Goal: Information Seeking & Learning: Learn about a topic

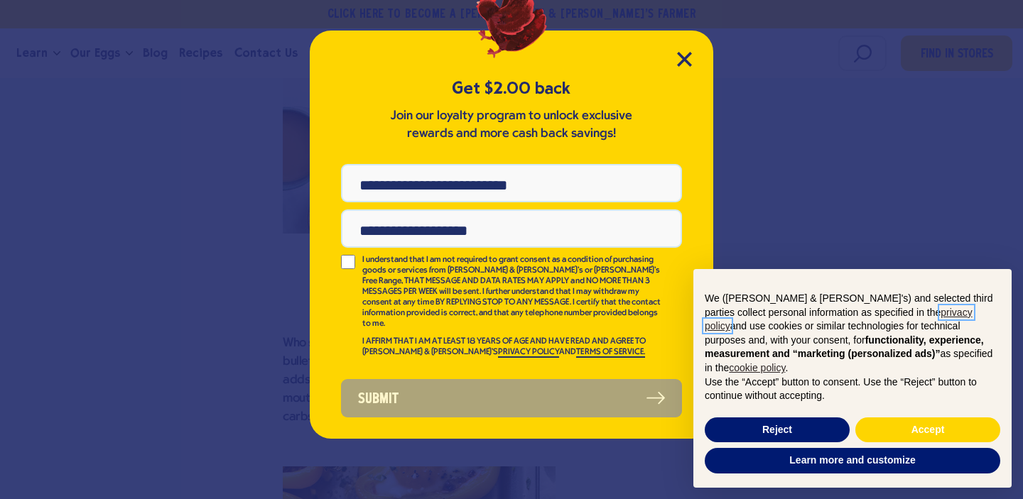
scroll to position [2093, 0]
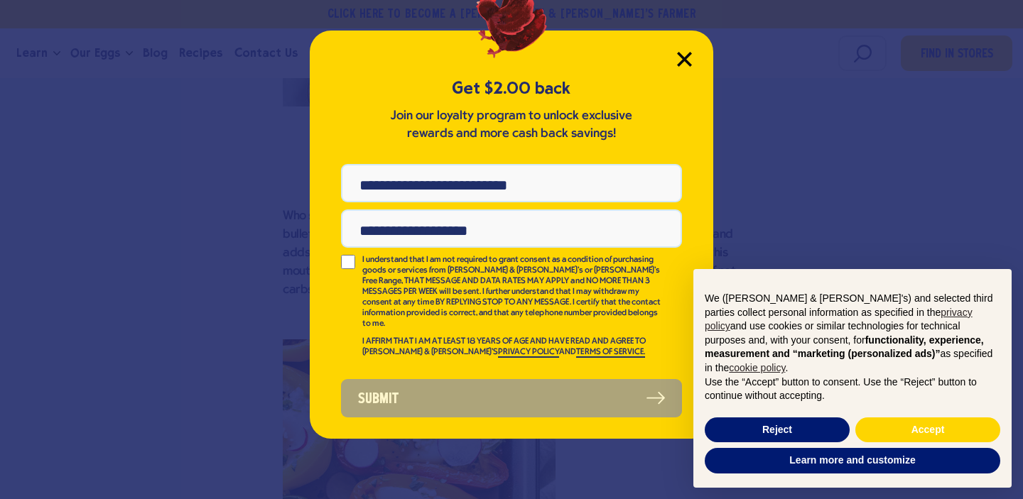
click at [688, 55] on icon "Close Modal" at bounding box center [683, 59] width 13 height 13
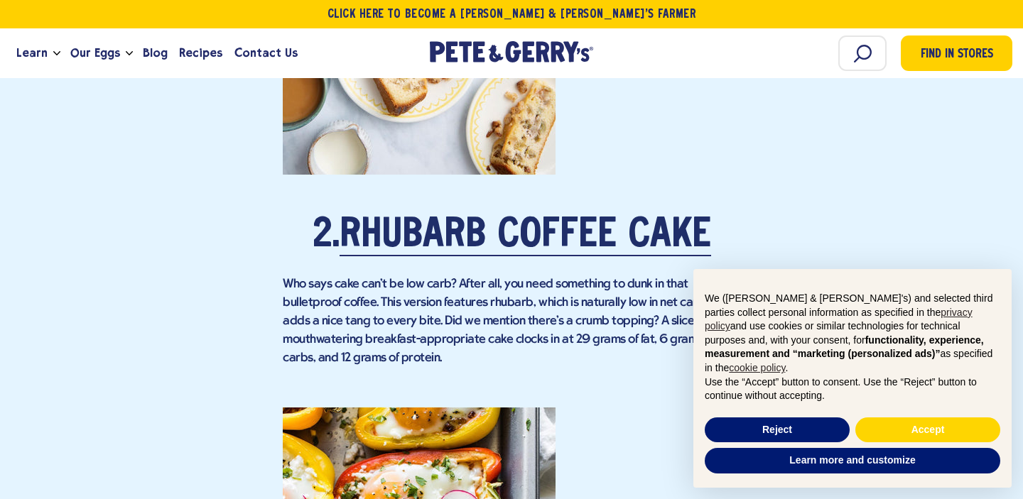
scroll to position [1966, 0]
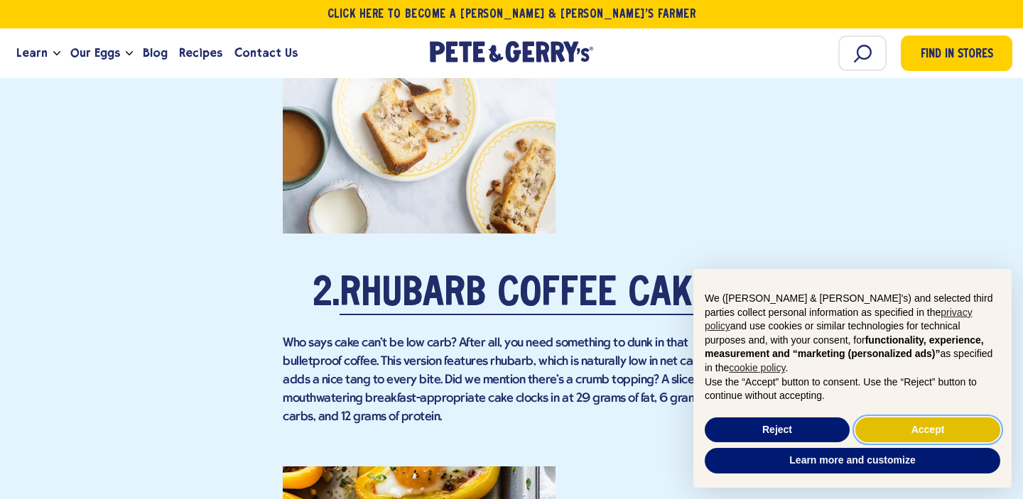
click at [924, 427] on button "Accept" at bounding box center [927, 431] width 145 height 26
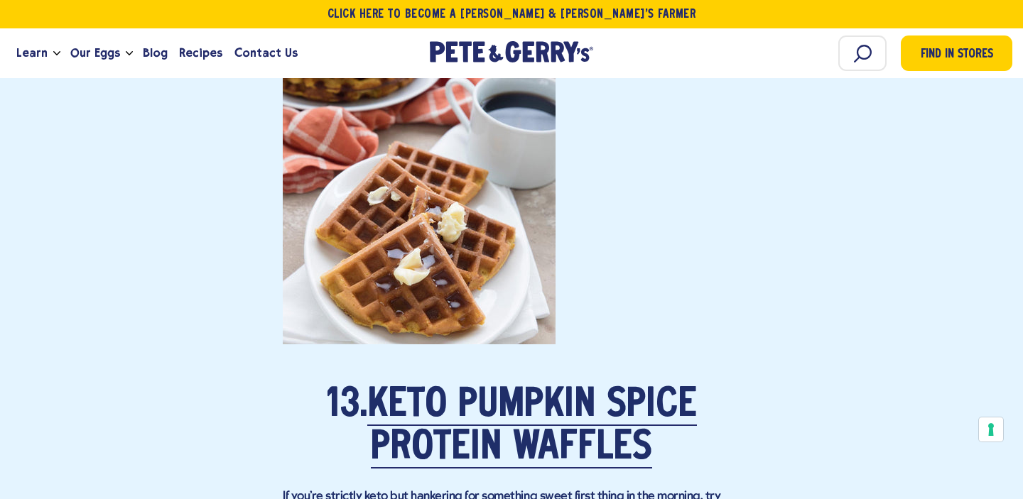
scroll to position [8491, 0]
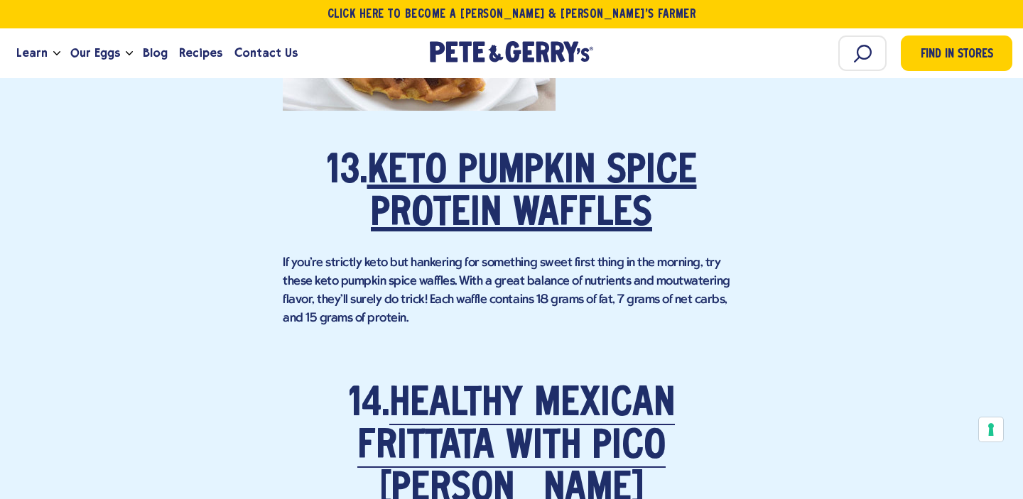
click at [530, 185] on link "Keto Pumpkin Spice Protein Waffles" at bounding box center [531, 194] width 329 height 82
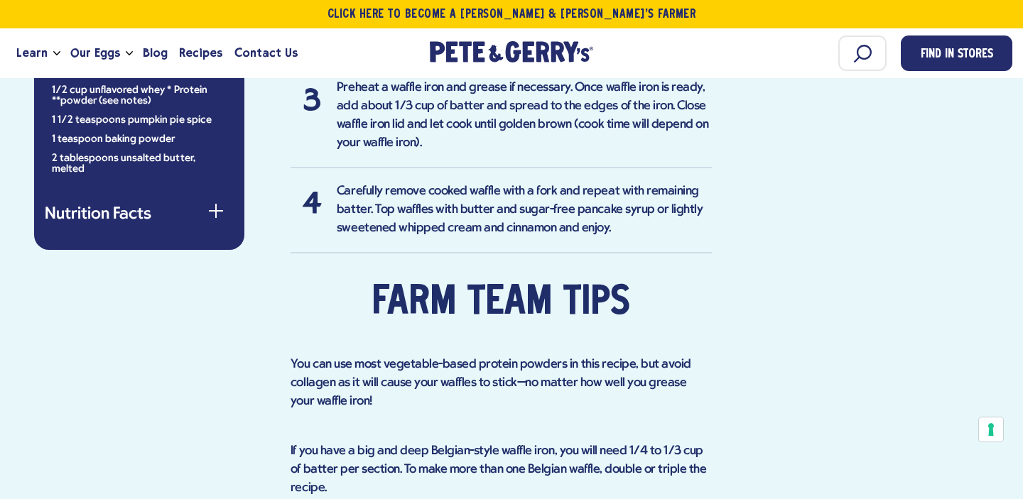
scroll to position [1248, 0]
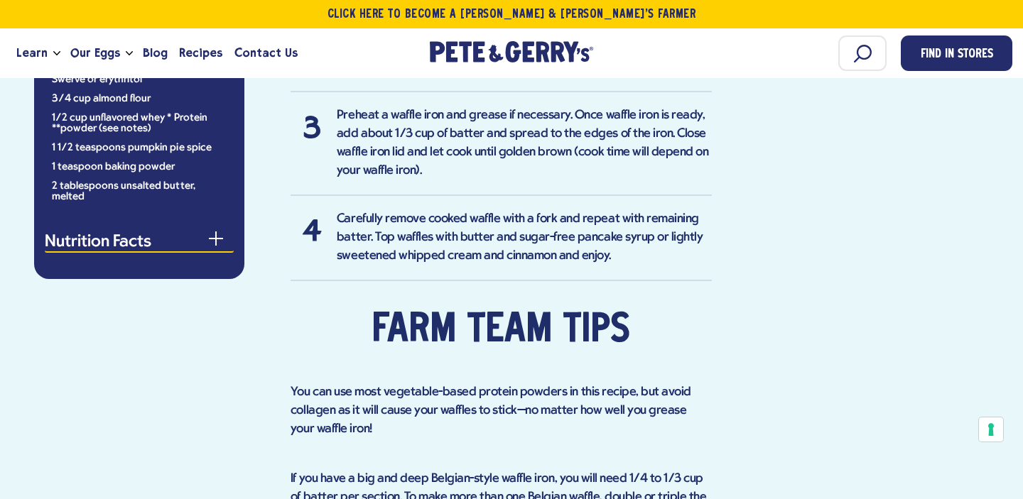
click at [224, 234] on button "Nutrition Facts" at bounding box center [139, 243] width 189 height 18
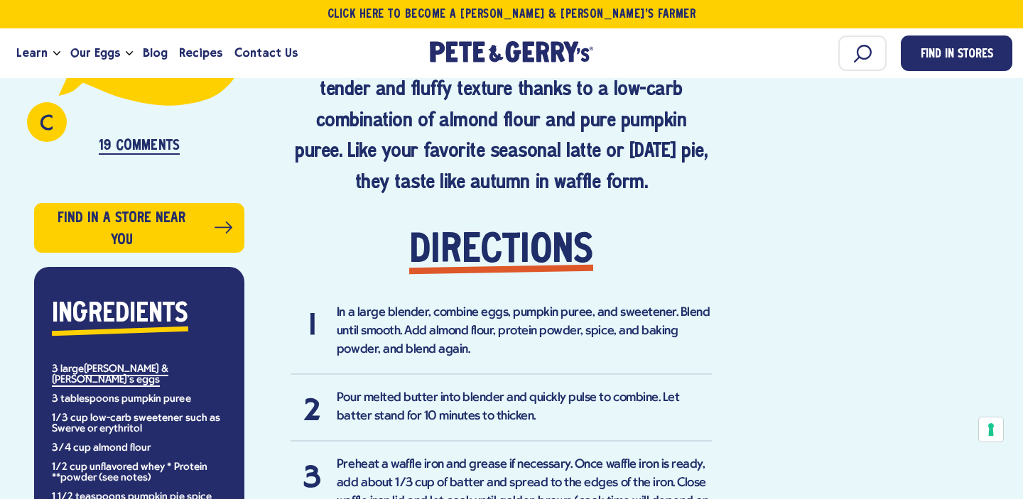
scroll to position [903, 0]
